Goal: Transaction & Acquisition: Purchase product/service

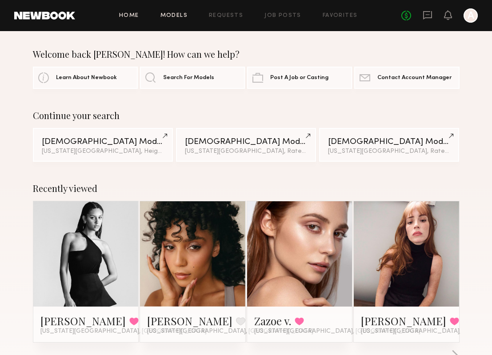
click at [182, 14] on link "Models" at bounding box center [173, 16] width 27 height 6
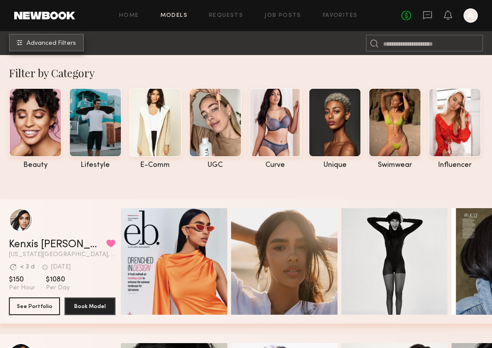
click at [39, 37] on button "Advanced Filters" at bounding box center [46, 43] width 75 height 18
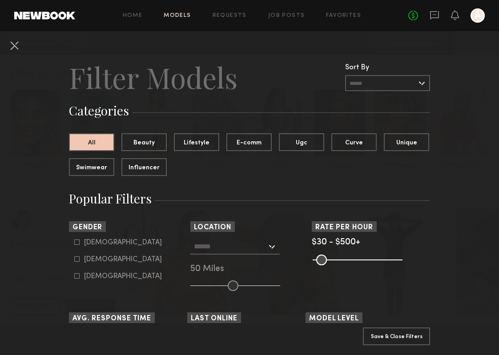
click at [255, 246] on input "text" at bounding box center [230, 246] width 73 height 15
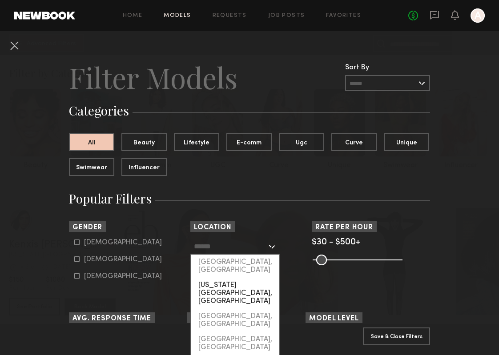
click at [245, 278] on div "[US_STATE][GEOGRAPHIC_DATA], [GEOGRAPHIC_DATA]" at bounding box center [235, 293] width 88 height 31
type input "**********"
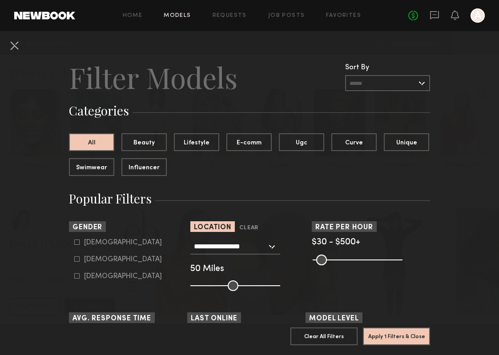
click at [80, 268] on form "[DEMOGRAPHIC_DATA] [DEMOGRAPHIC_DATA] [DEMOGRAPHIC_DATA]" at bounding box center [130, 260] width 113 height 42
click at [90, 264] on common-framework-checkbox "[DEMOGRAPHIC_DATA]" at bounding box center [130, 260] width 113 height 8
click at [97, 262] on div "[DEMOGRAPHIC_DATA]" at bounding box center [123, 259] width 78 height 5
type input "**"
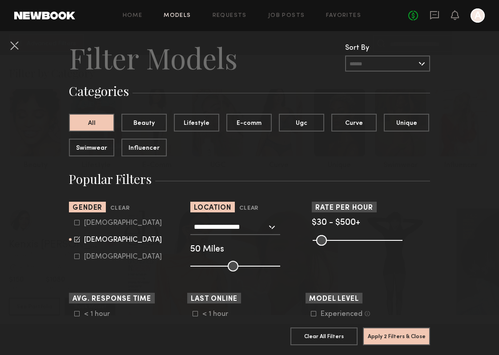
scroll to position [131, 0]
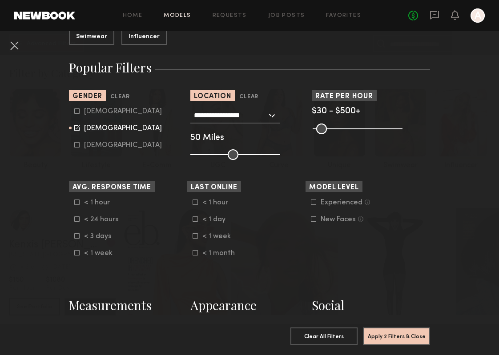
click at [207, 203] on div "< 1 hour" at bounding box center [219, 202] width 35 height 5
click at [210, 229] on form "< 1 hour < 1 day < 1 week < 1 month" at bounding box center [248, 228] width 113 height 59
click at [210, 222] on div "< 1 day" at bounding box center [219, 219] width 35 height 5
click at [210, 239] on div "< 1 week" at bounding box center [219, 236] width 35 height 5
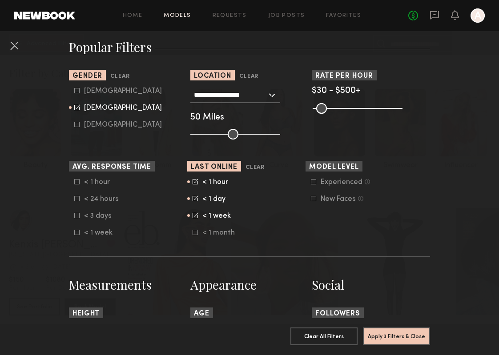
scroll to position [258, 0]
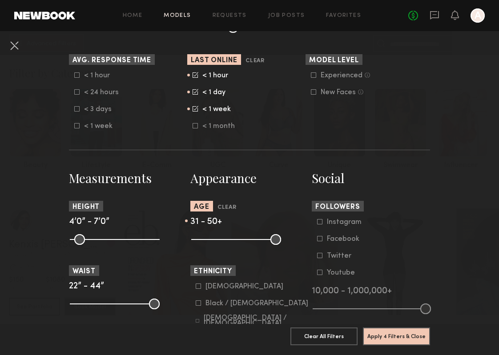
drag, startPoint x: 195, startPoint y: 249, endPoint x: 225, endPoint y: 248, distance: 29.8
type input "**"
click at [225, 245] on input "range" at bounding box center [236, 239] width 90 height 11
drag, startPoint x: 72, startPoint y: 244, endPoint x: 113, endPoint y: 246, distance: 41.4
type input "**"
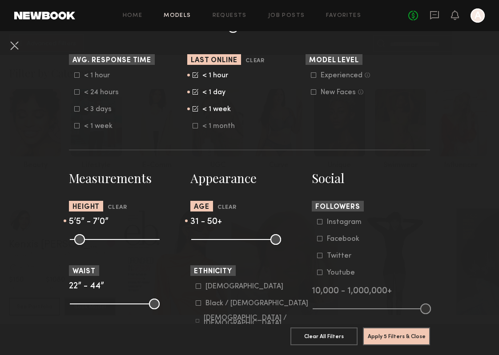
click at [113, 245] on input "range" at bounding box center [115, 239] width 90 height 11
click at [376, 333] on button "Apply 5 Filters & Close" at bounding box center [396, 336] width 67 height 18
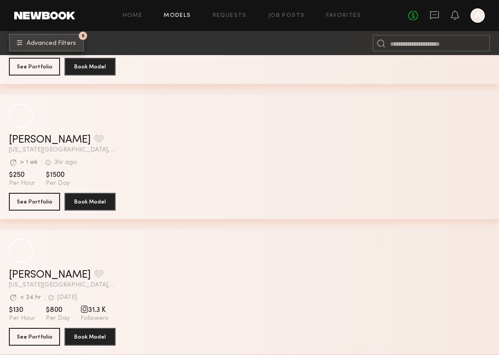
scroll to position [4585, 0]
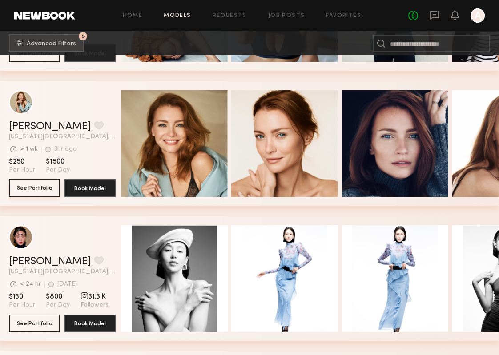
click at [38, 189] on button "See Portfolio" at bounding box center [34, 188] width 51 height 18
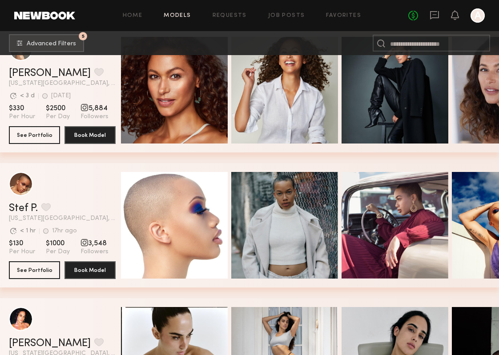
scroll to position [5422, 0]
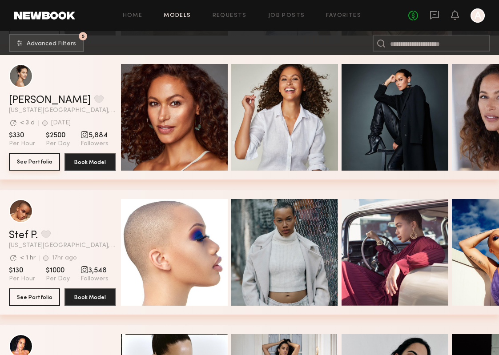
click at [46, 159] on button "See Portfolio" at bounding box center [34, 162] width 51 height 18
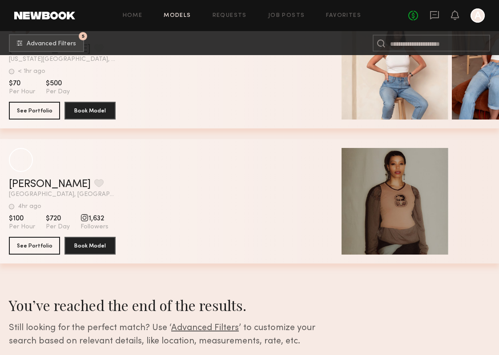
scroll to position [10938, 0]
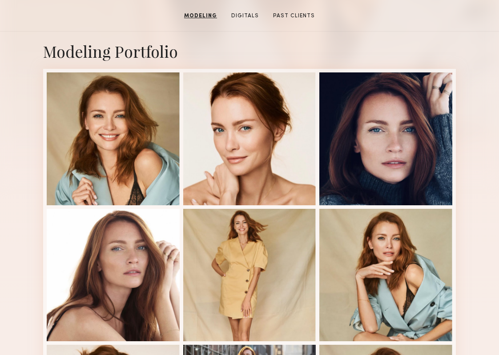
scroll to position [190, 0]
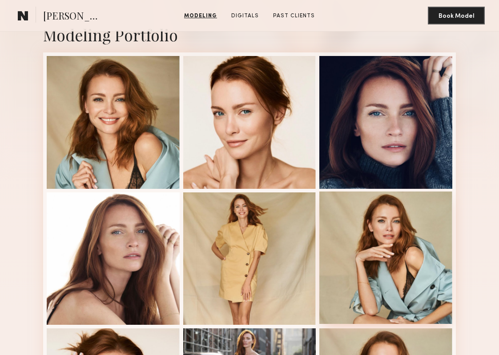
click at [350, 224] on div at bounding box center [385, 258] width 133 height 133
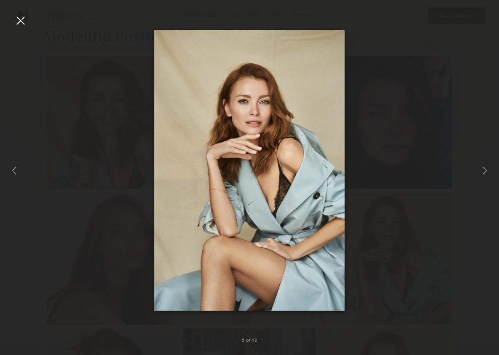
click at [20, 18] on div at bounding box center [20, 20] width 14 height 14
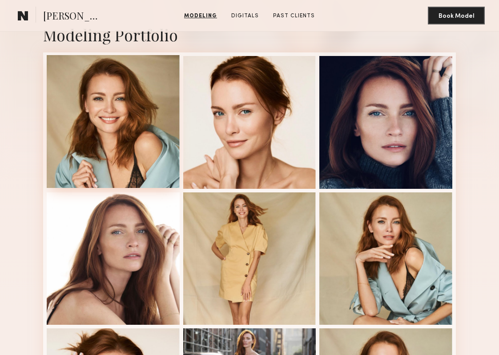
scroll to position [182, 0]
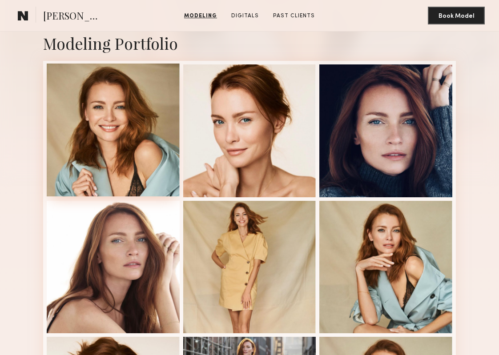
click at [80, 112] on div at bounding box center [113, 130] width 133 height 133
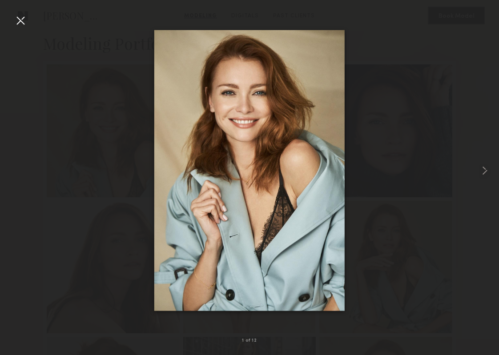
click at [20, 17] on div at bounding box center [20, 20] width 14 height 14
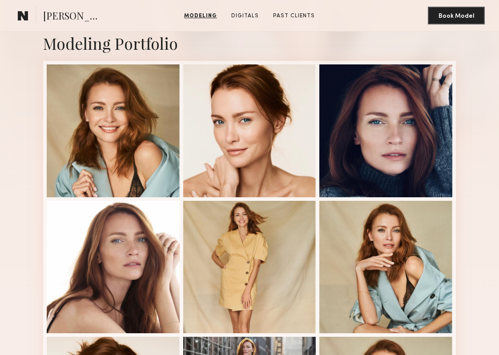
scroll to position [0, 0]
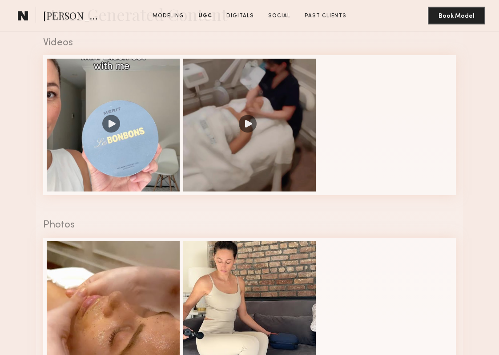
scroll to position [834, 0]
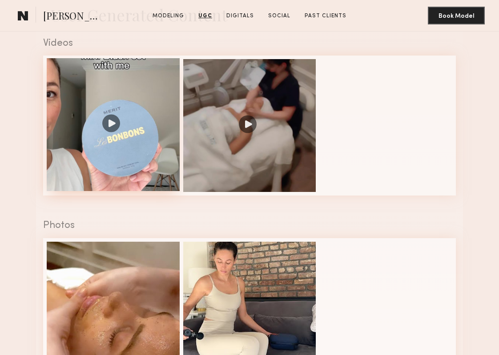
click at [144, 145] on div at bounding box center [113, 124] width 133 height 133
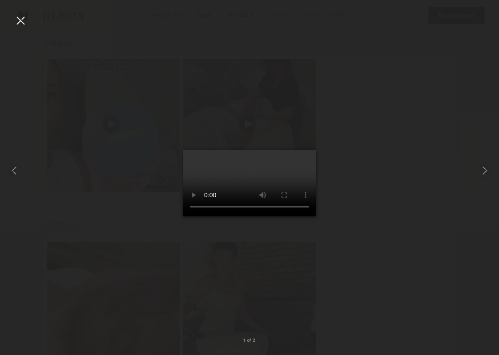
click at [14, 19] on div at bounding box center [20, 20] width 14 height 14
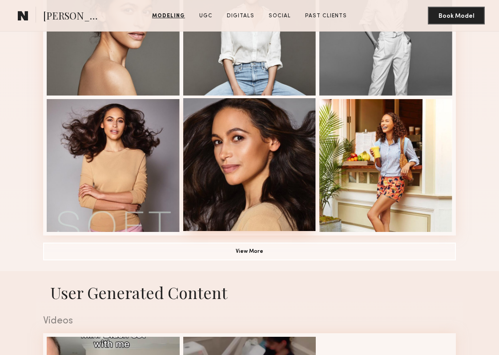
scroll to position [593, 0]
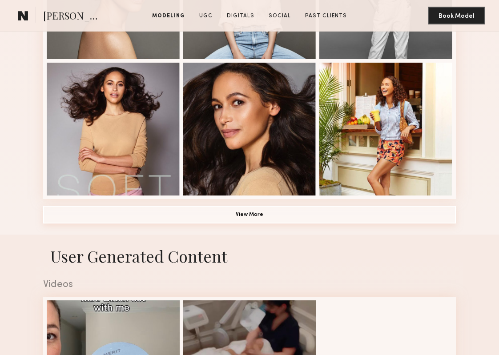
click at [222, 207] on button "View More" at bounding box center [249, 215] width 412 height 18
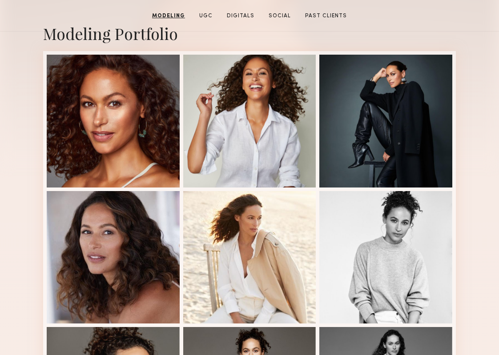
scroll to position [194, 0]
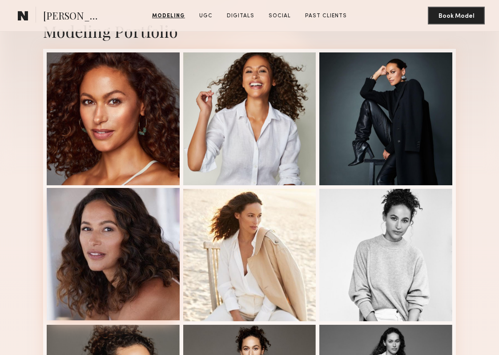
click at [116, 249] on div at bounding box center [113, 254] width 133 height 133
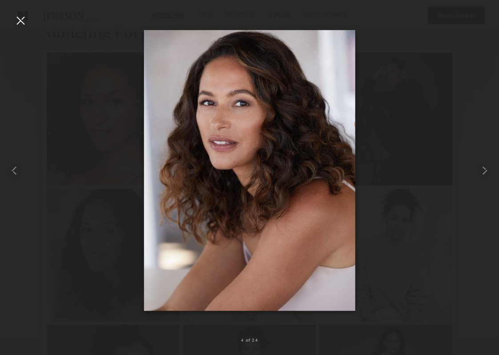
click at [22, 21] on div at bounding box center [20, 20] width 14 height 14
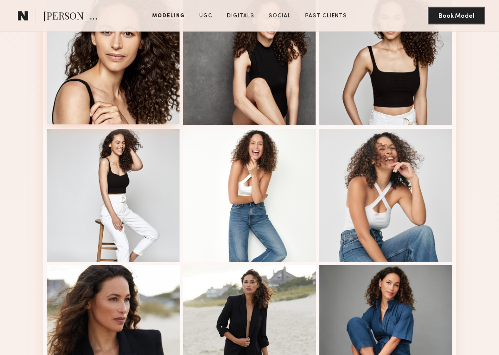
scroll to position [979, 0]
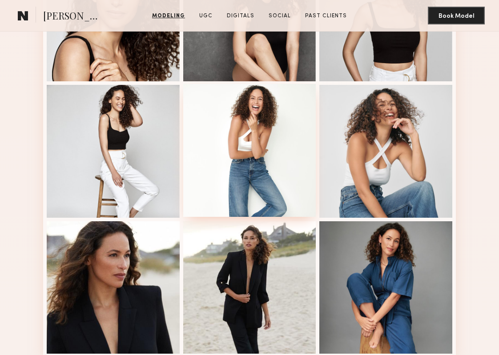
click at [263, 158] on div at bounding box center [249, 150] width 133 height 133
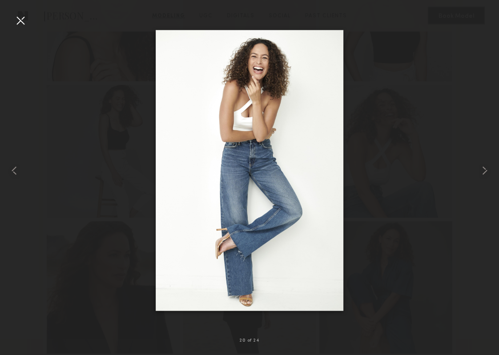
click at [20, 12] on nb-gallery-light "20 of 24" at bounding box center [249, 177] width 499 height 355
click at [19, 18] on div at bounding box center [20, 20] width 14 height 14
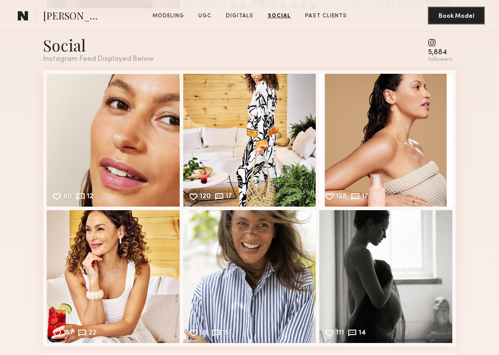
scroll to position [2040, 0]
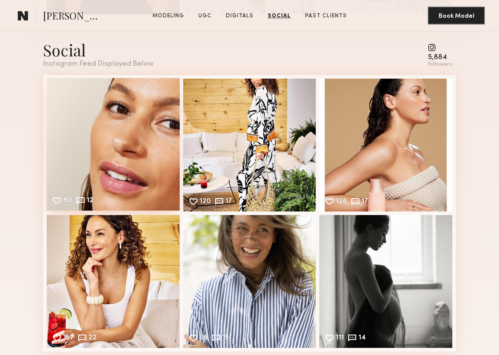
click at [157, 167] on div "80 12 Likes & comments displayed to show model’s engagement" at bounding box center [113, 144] width 133 height 133
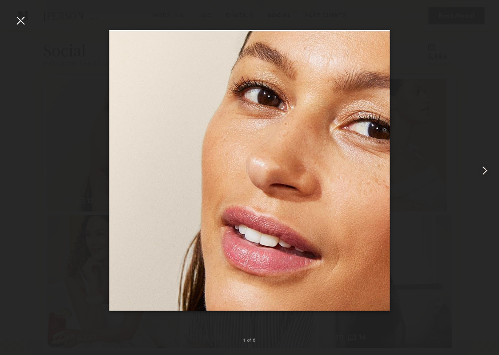
click at [487, 167] on common-icon at bounding box center [484, 171] width 14 height 14
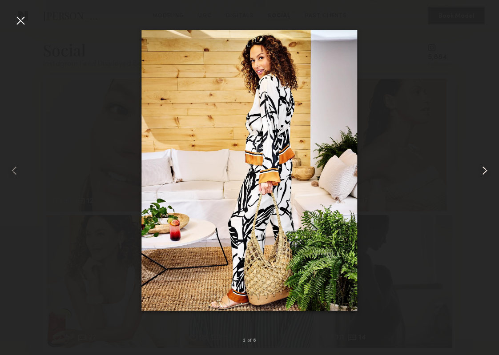
click at [487, 167] on common-icon at bounding box center [484, 171] width 14 height 14
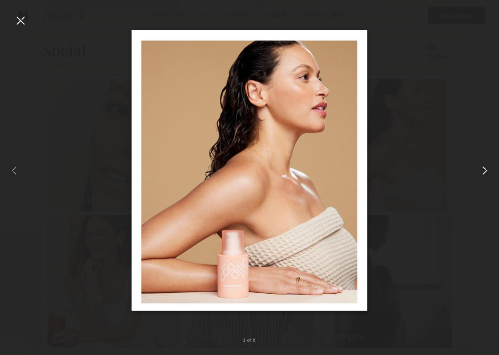
click at [487, 167] on common-icon at bounding box center [484, 171] width 14 height 14
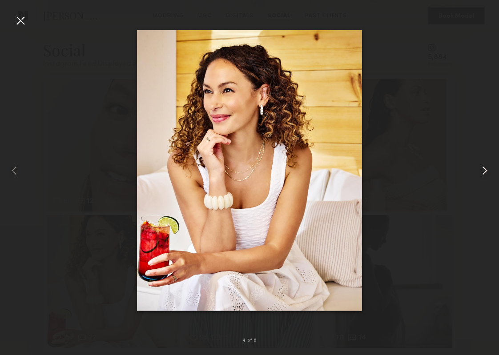
click at [487, 167] on common-icon at bounding box center [484, 171] width 14 height 14
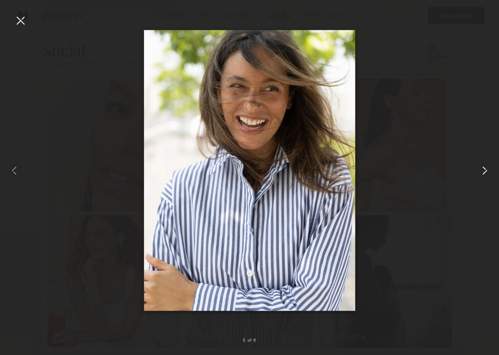
click at [487, 167] on common-icon at bounding box center [484, 171] width 14 height 14
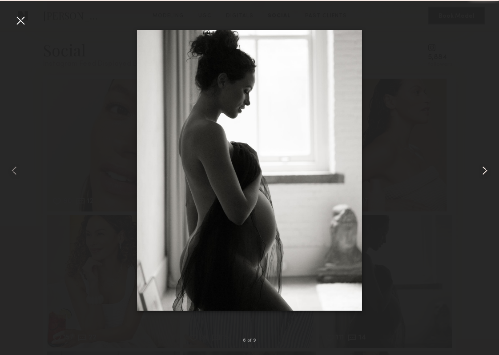
click at [487, 167] on common-icon at bounding box center [484, 171] width 14 height 14
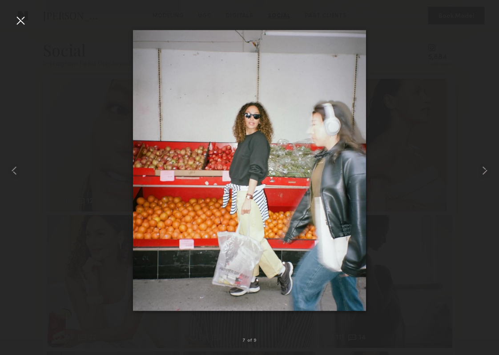
click at [23, 22] on div at bounding box center [20, 20] width 14 height 14
